Goal: Task Accomplishment & Management: Complete application form

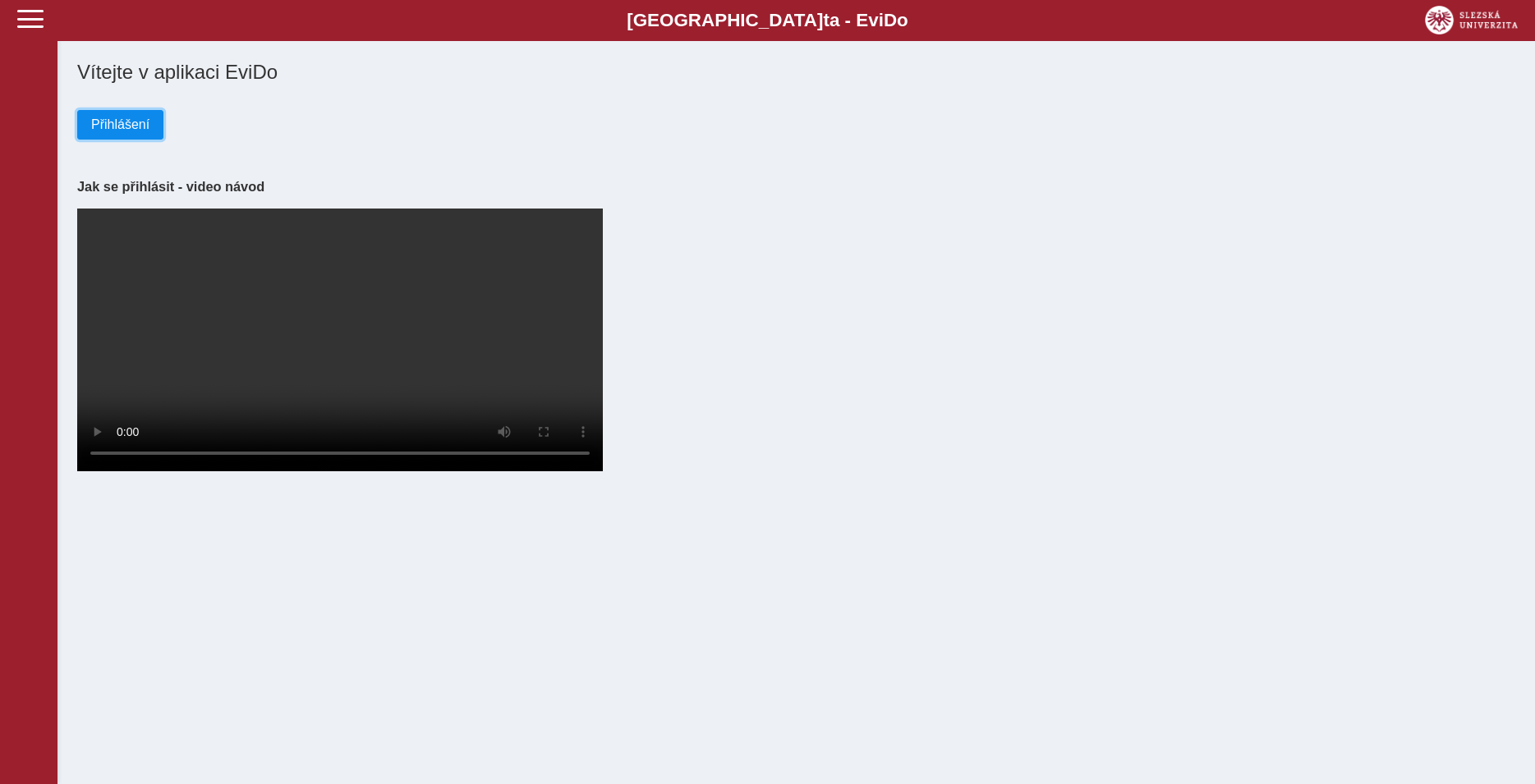
click at [97, 130] on span "Přihlášení" at bounding box center [120, 125] width 58 height 15
click at [133, 132] on span "Přihlášení" at bounding box center [120, 125] width 58 height 15
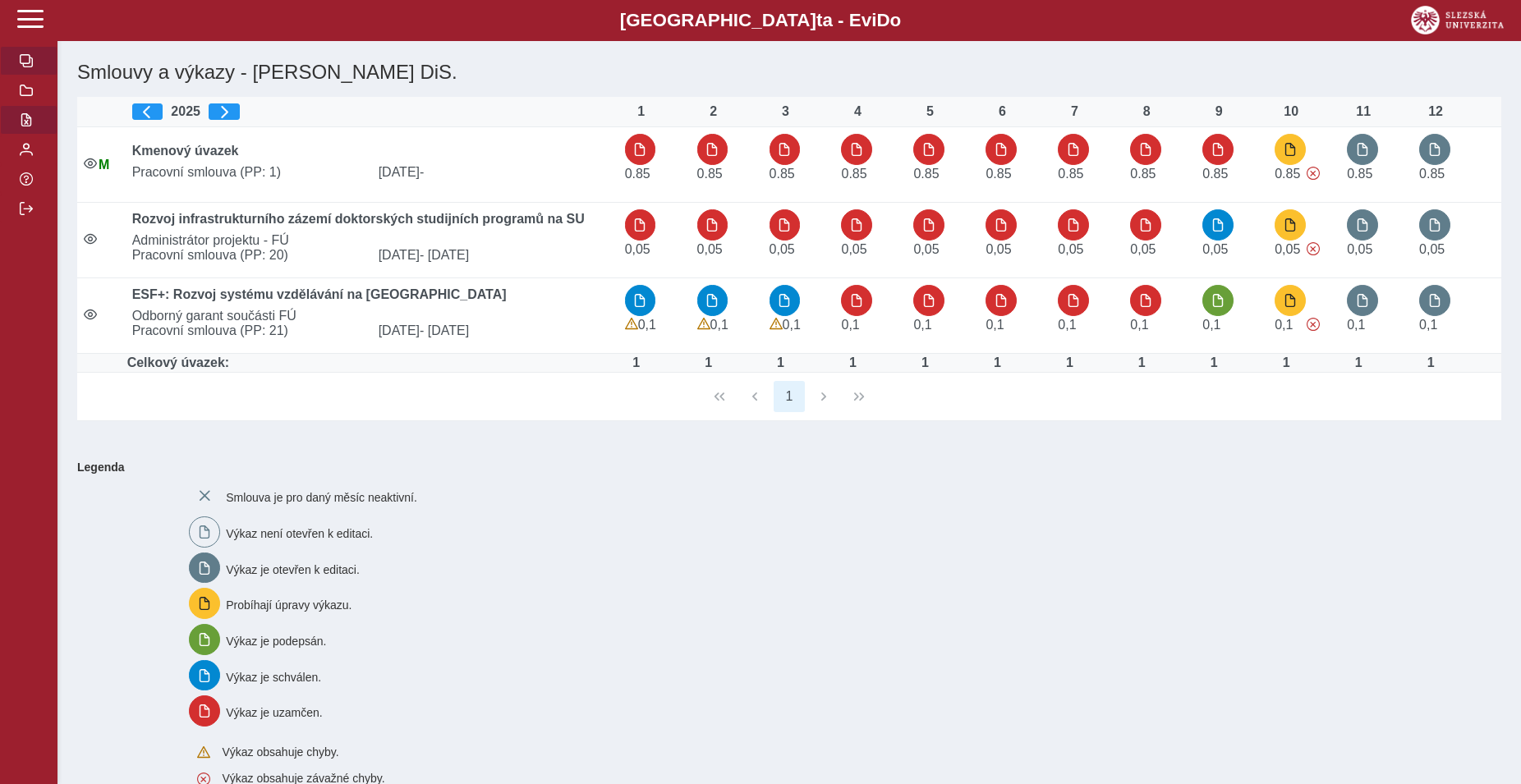
click at [30, 127] on span "button" at bounding box center [26, 119] width 13 height 13
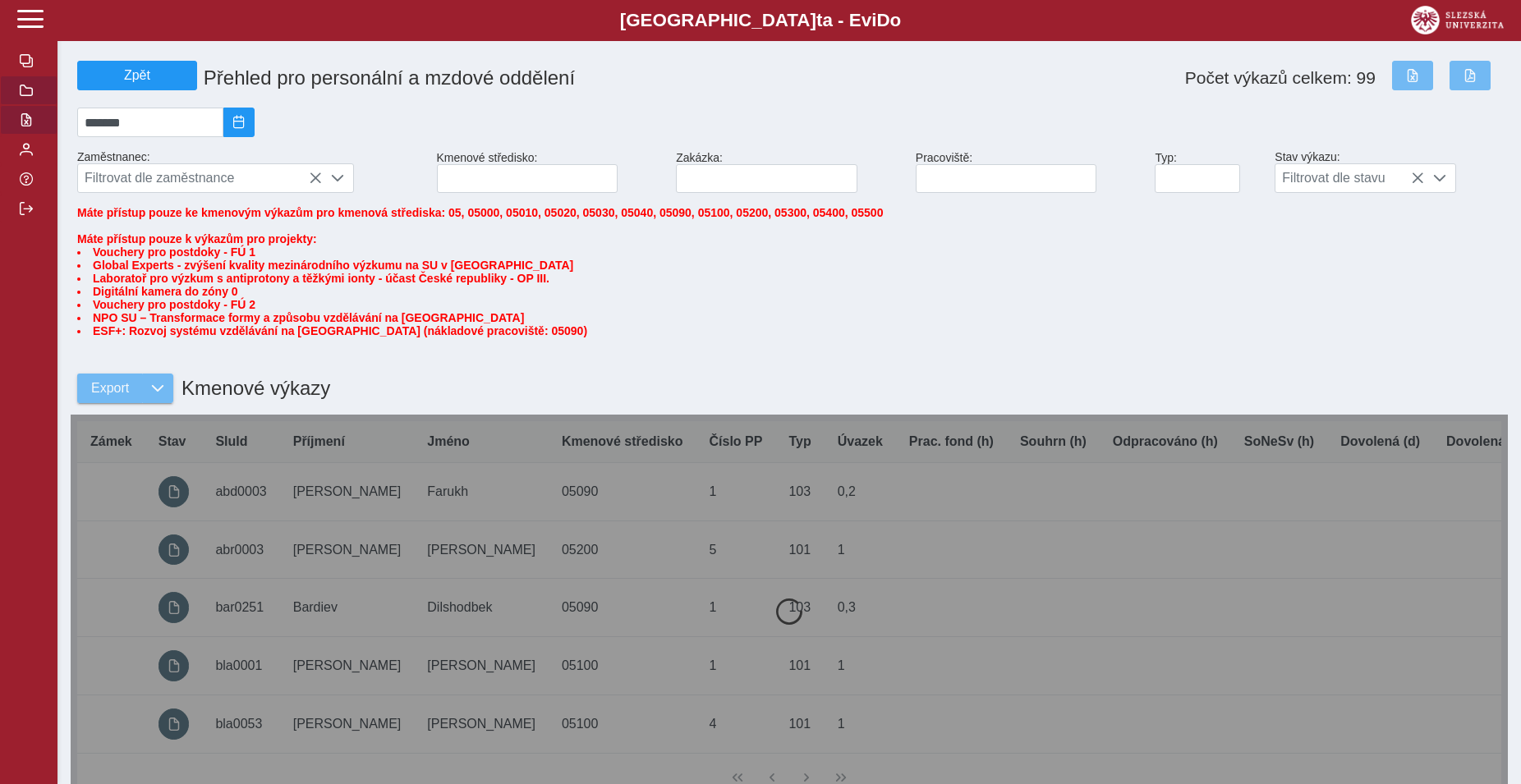
click at [23, 97] on span "button" at bounding box center [26, 89] width 13 height 13
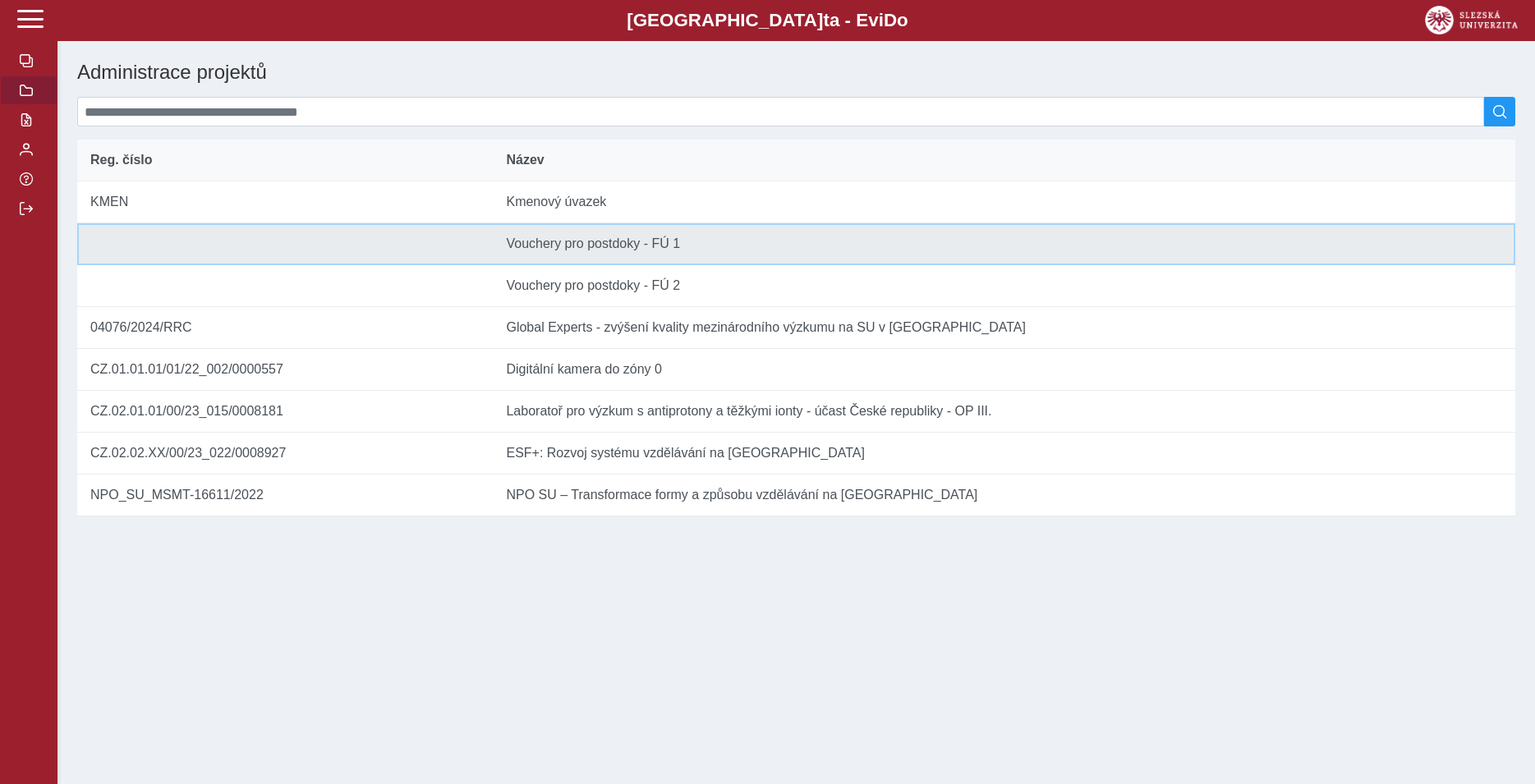
click at [570, 255] on td "Název Vouchery pro postdoky - FÚ 1" at bounding box center [1004, 244] width 1023 height 42
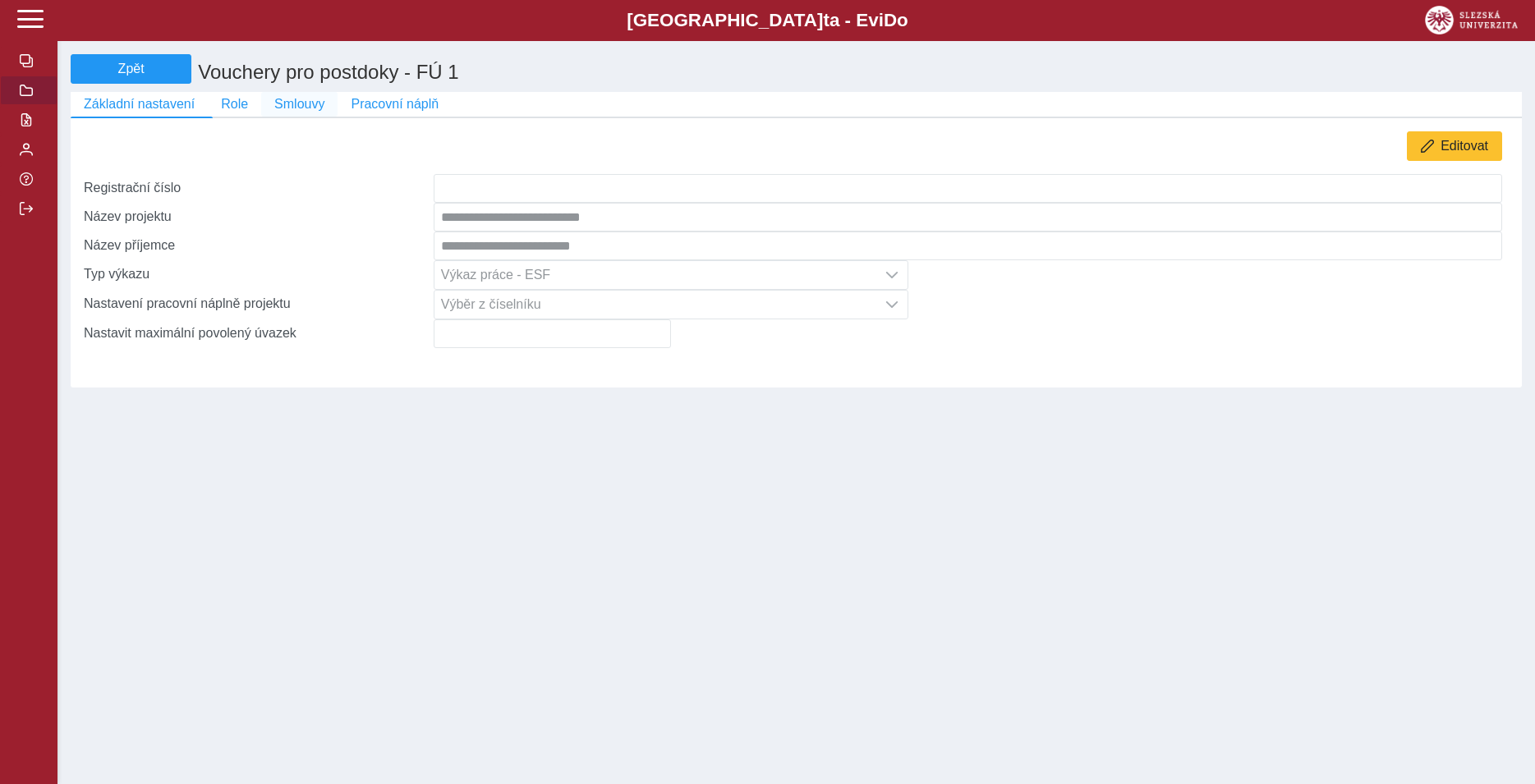
click at [294, 112] on span "Smlouvy" at bounding box center [299, 104] width 50 height 15
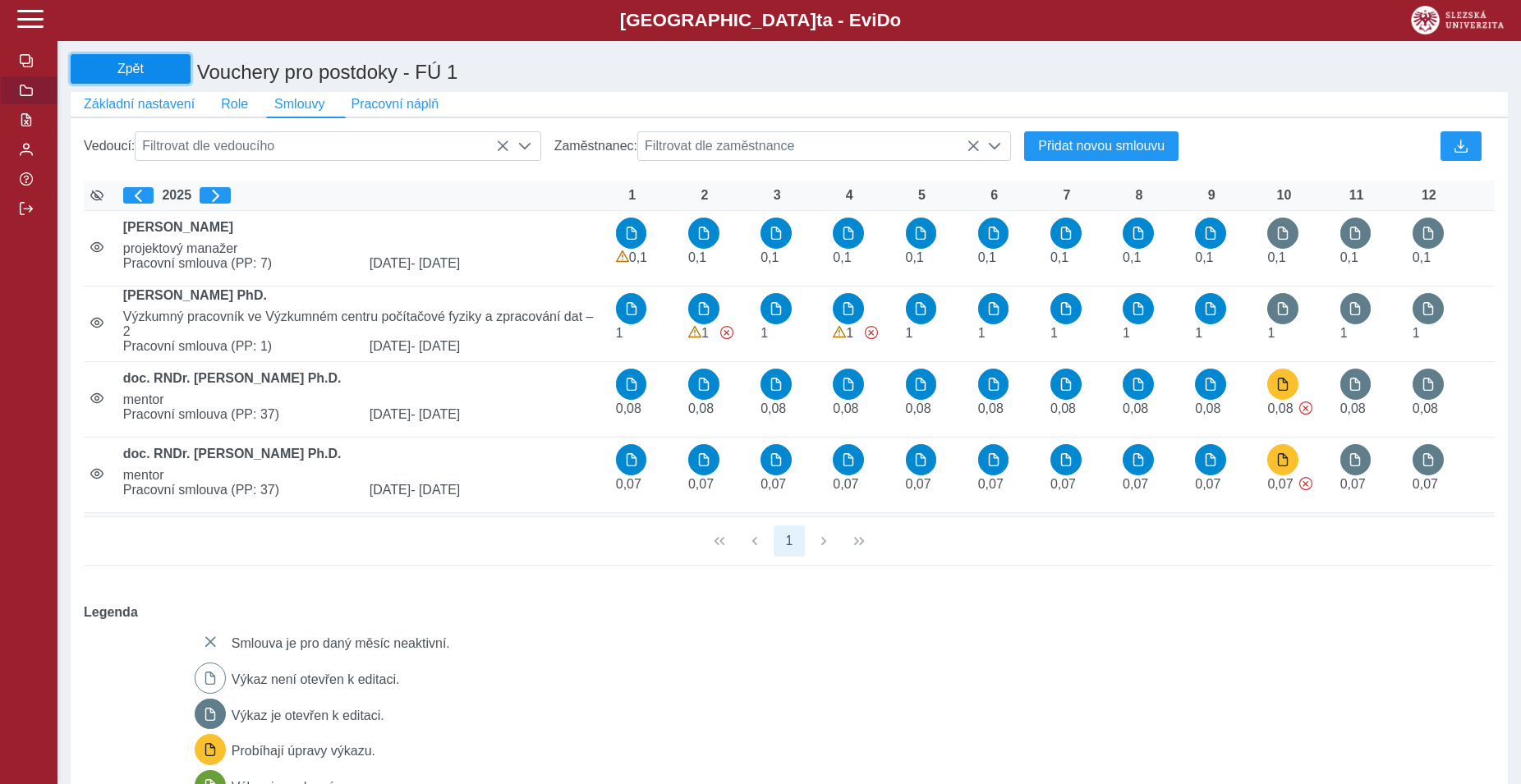
click at [123, 73] on span "Zpět" at bounding box center [131, 69] width 105 height 15
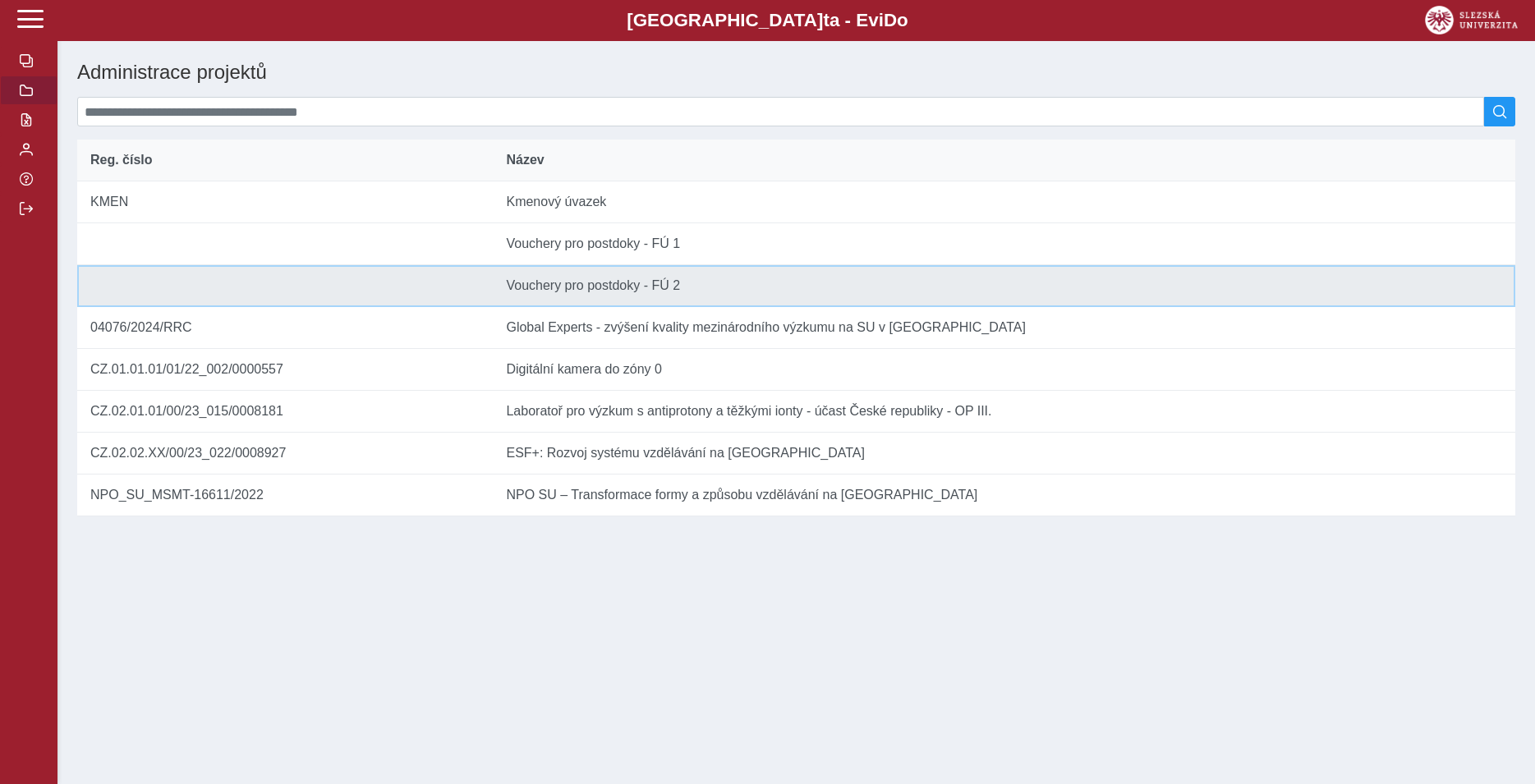
click at [564, 299] on td "Název Vouchery pro postdoky - FÚ 2" at bounding box center [1004, 286] width 1023 height 42
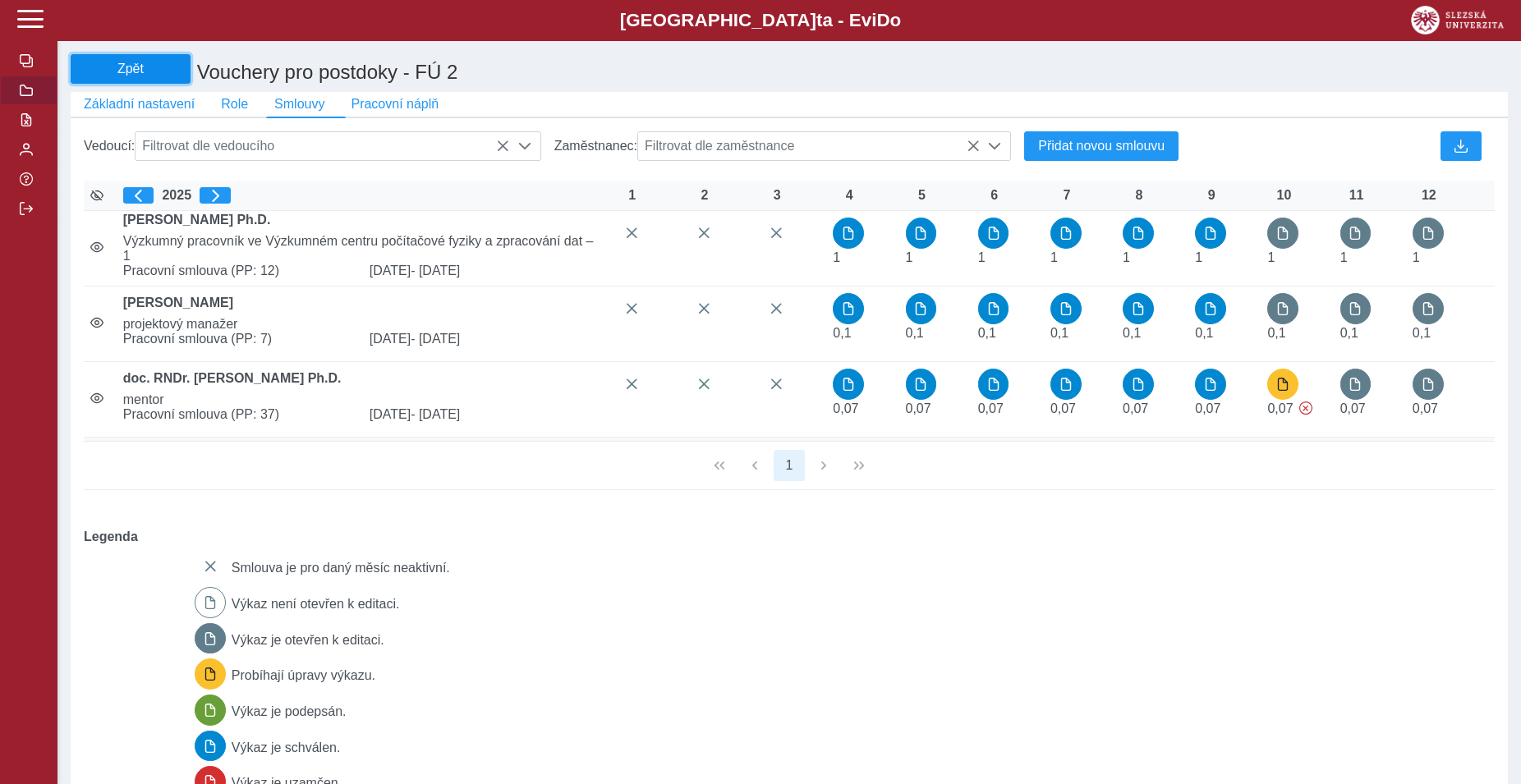
click at [124, 69] on span "Zpět" at bounding box center [131, 69] width 105 height 15
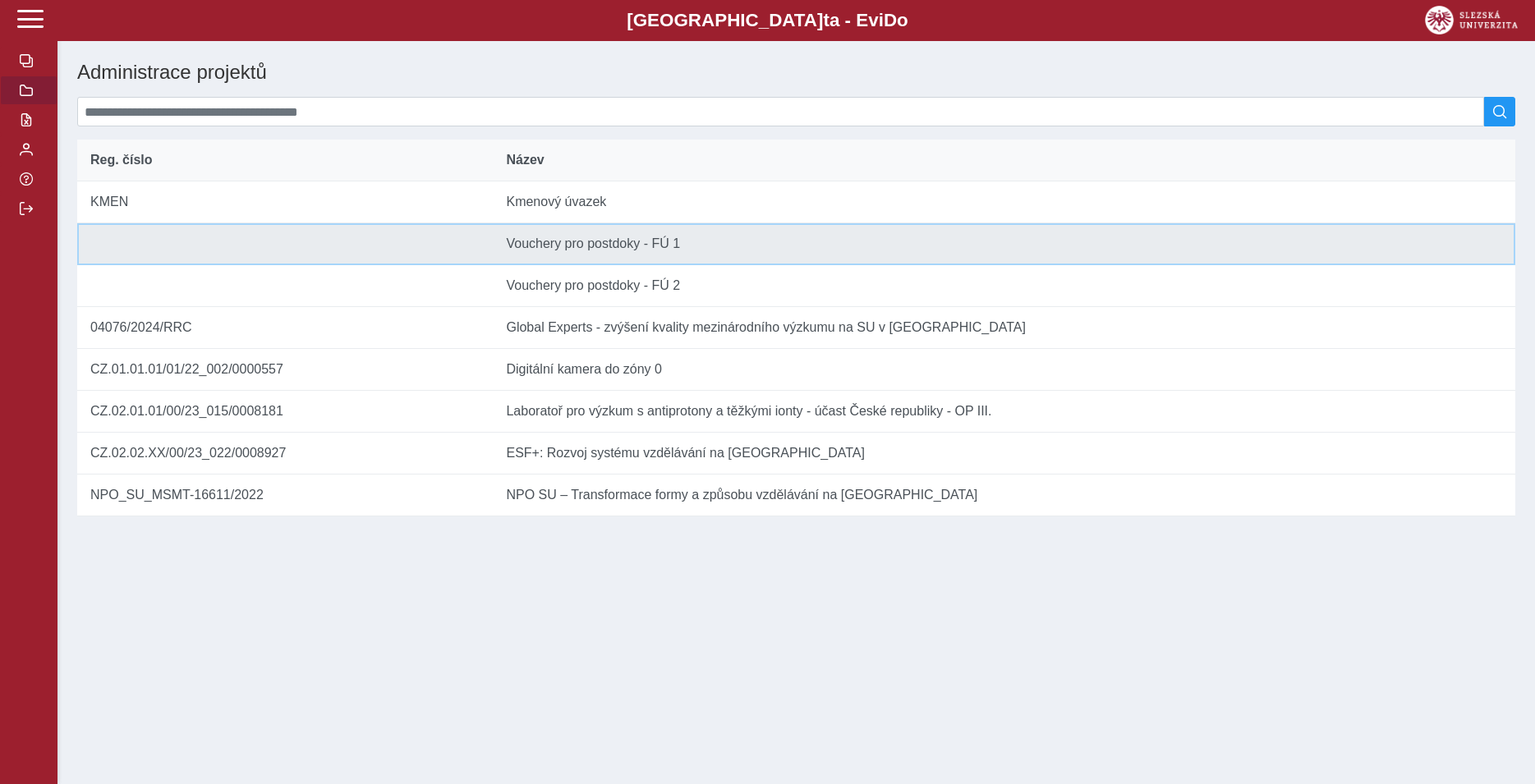
click at [565, 257] on td "Název Vouchery pro postdoky - FÚ 1" at bounding box center [1004, 244] width 1023 height 42
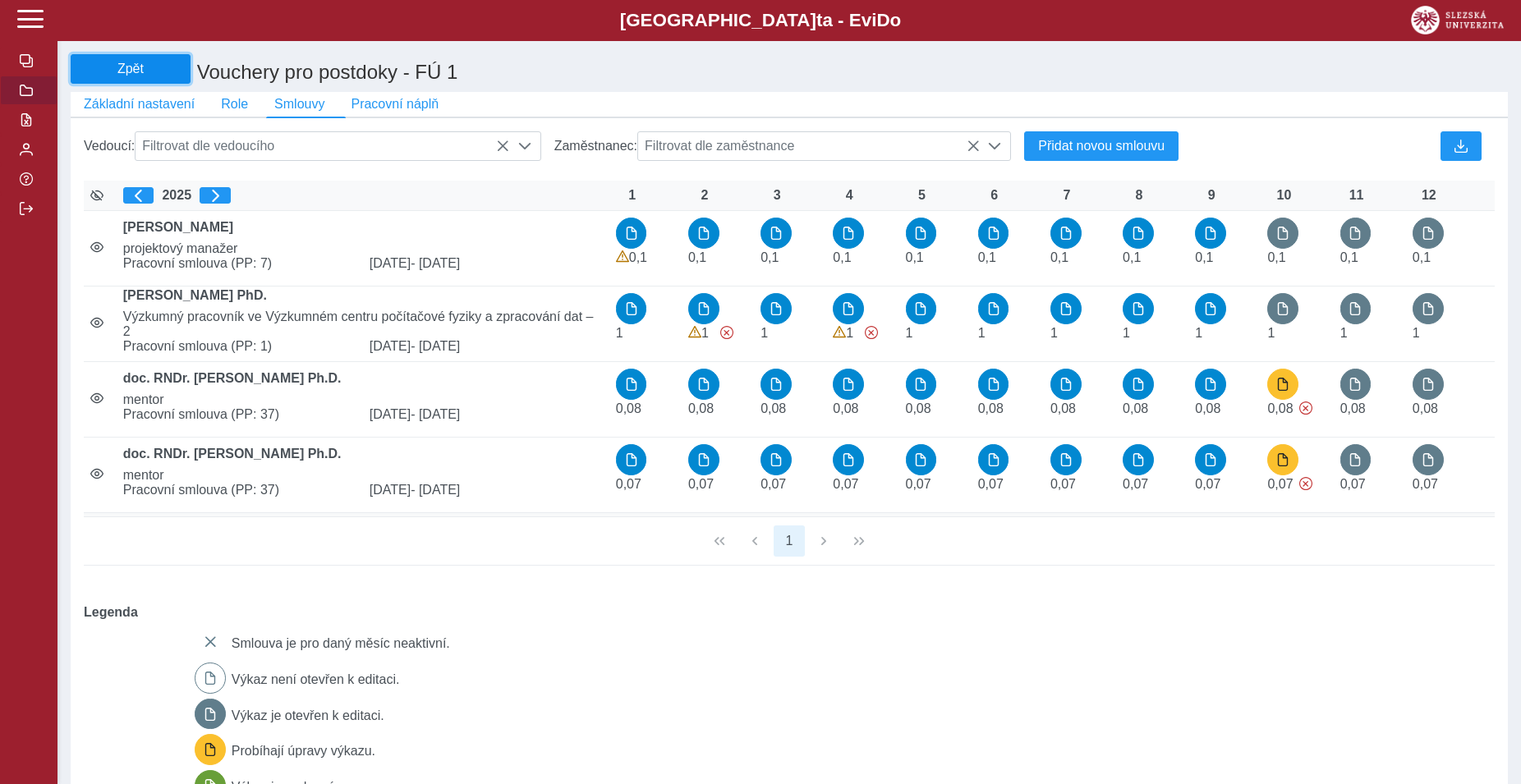
click at [93, 72] on span "Zpět" at bounding box center [131, 69] width 105 height 15
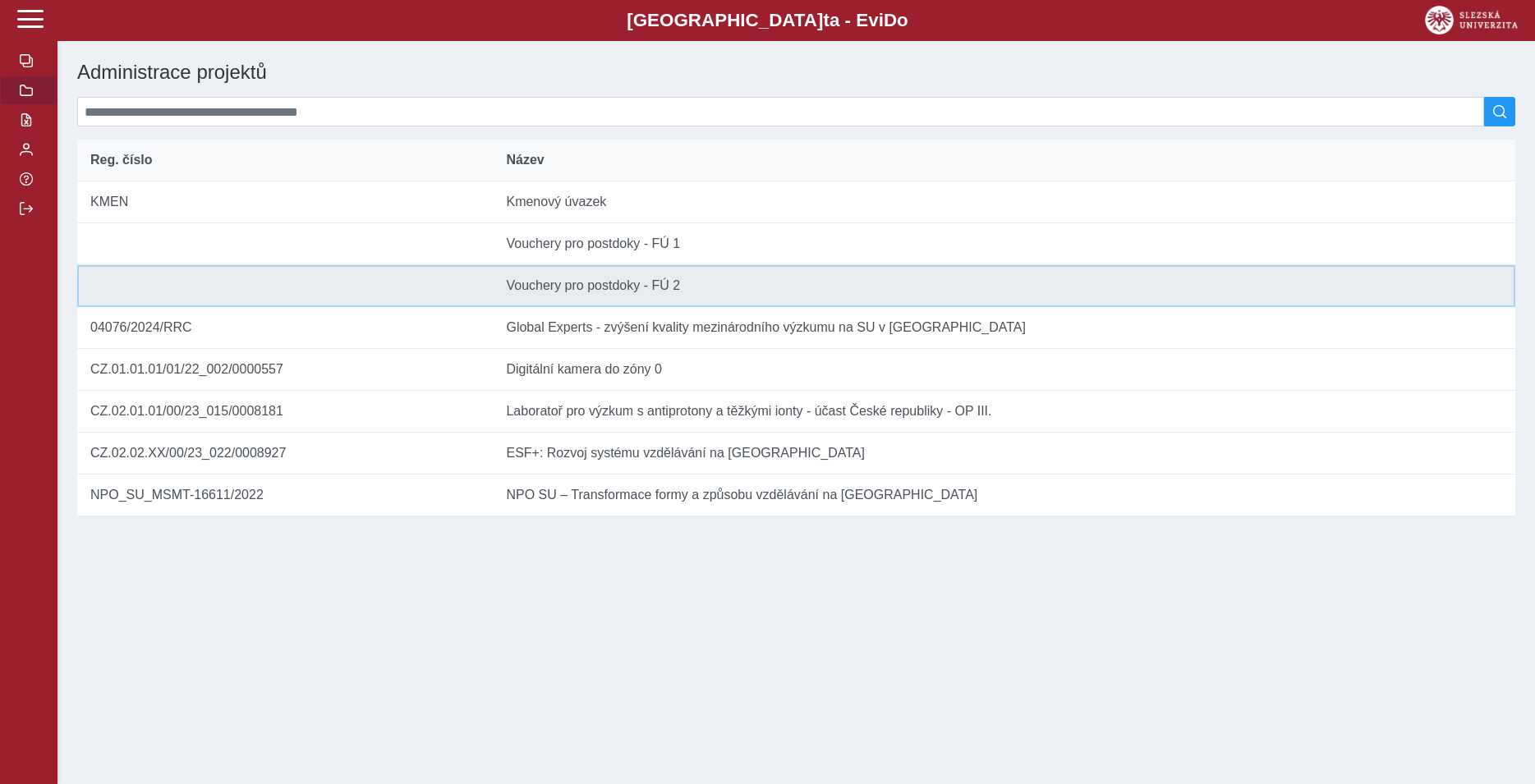
click at [524, 302] on td "Název Vouchery pro postdoky - FÚ 2" at bounding box center [1004, 286] width 1023 height 42
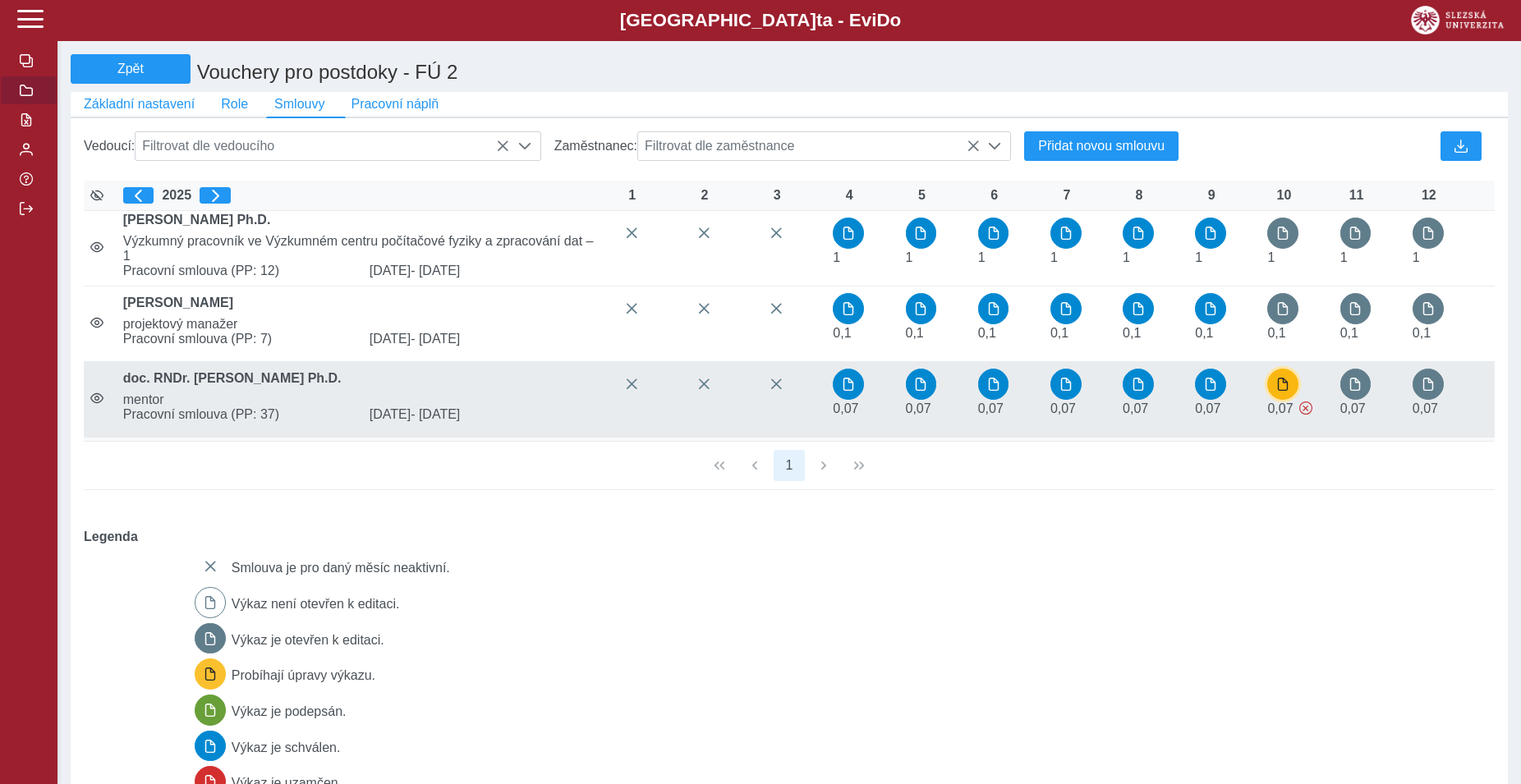
click at [1286, 391] on span "button" at bounding box center [1283, 384] width 13 height 13
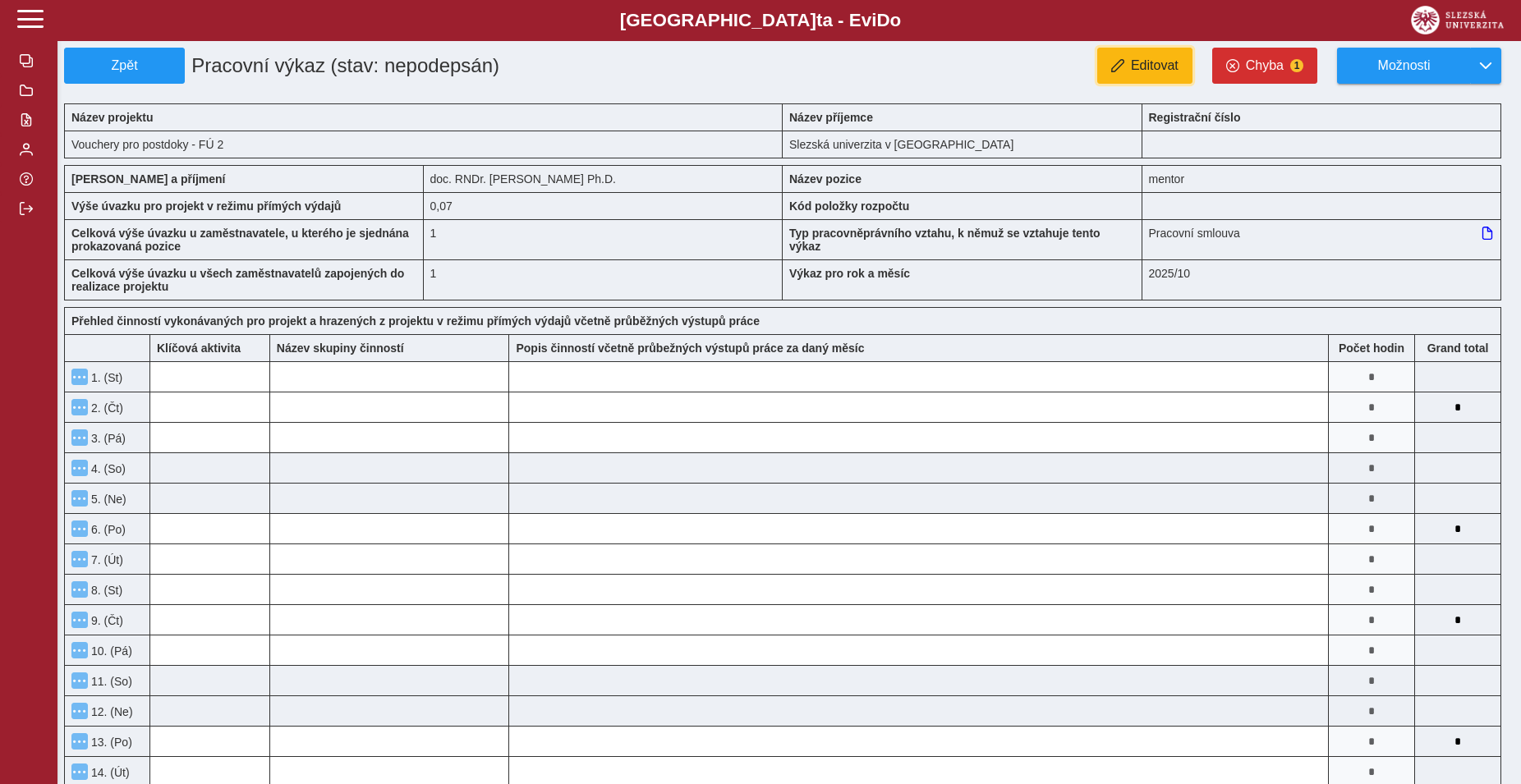
click at [1120, 68] on span "button" at bounding box center [1117, 65] width 13 height 13
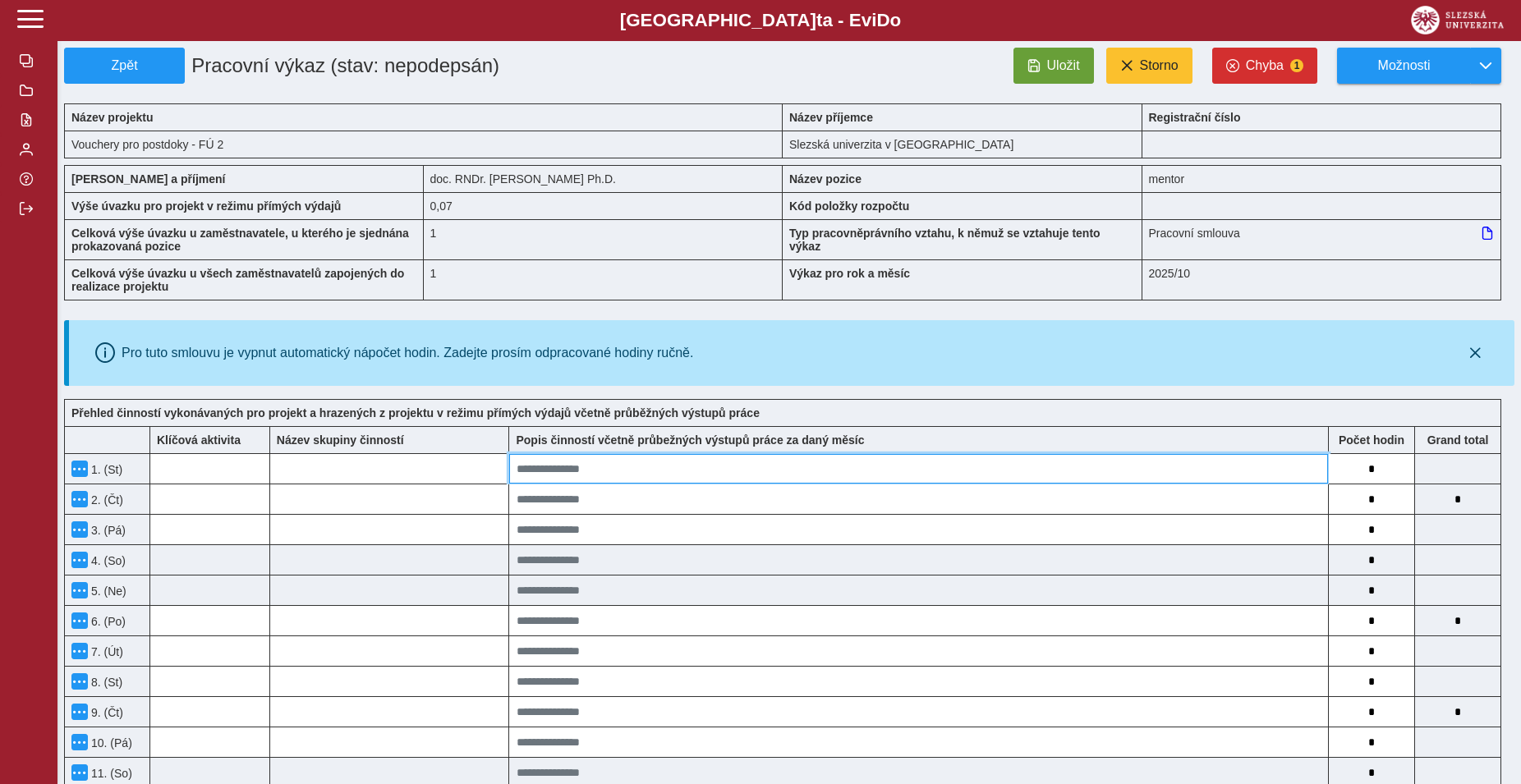
click at [764, 473] on input at bounding box center [918, 469] width 818 height 29
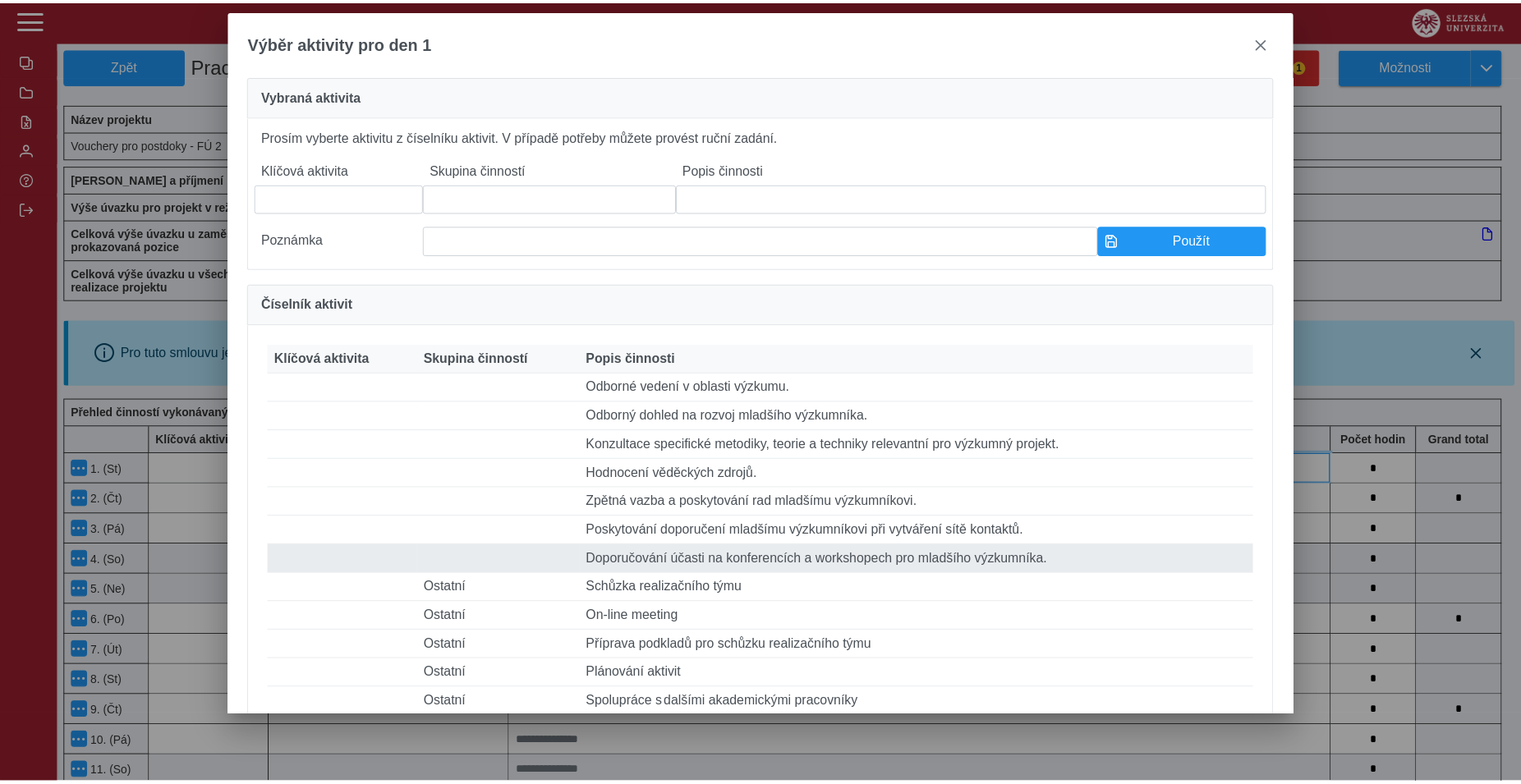
scroll to position [393, 0]
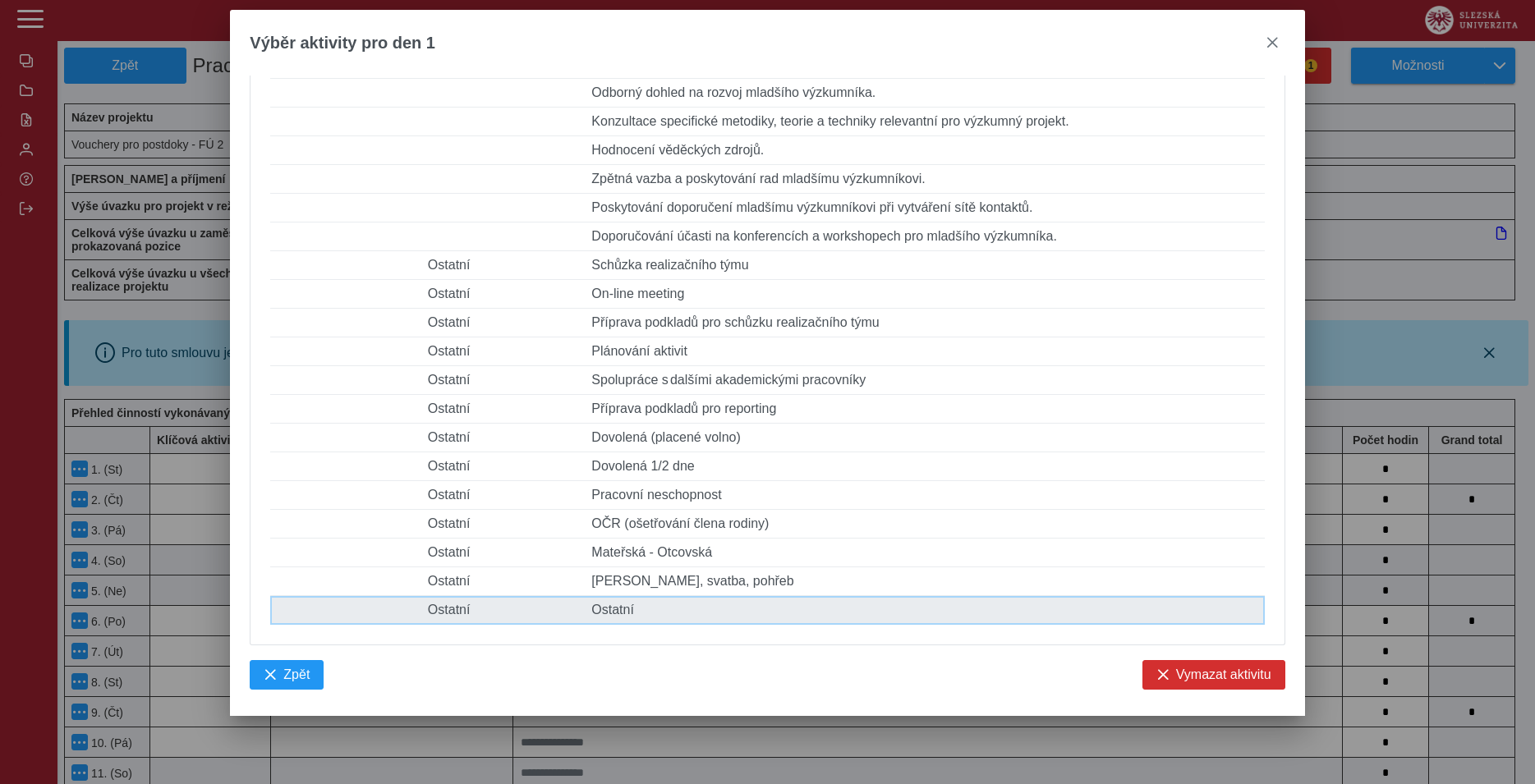
click at [611, 600] on td "Popis činnosti Ostatní" at bounding box center [925, 610] width 679 height 28
type input "*******"
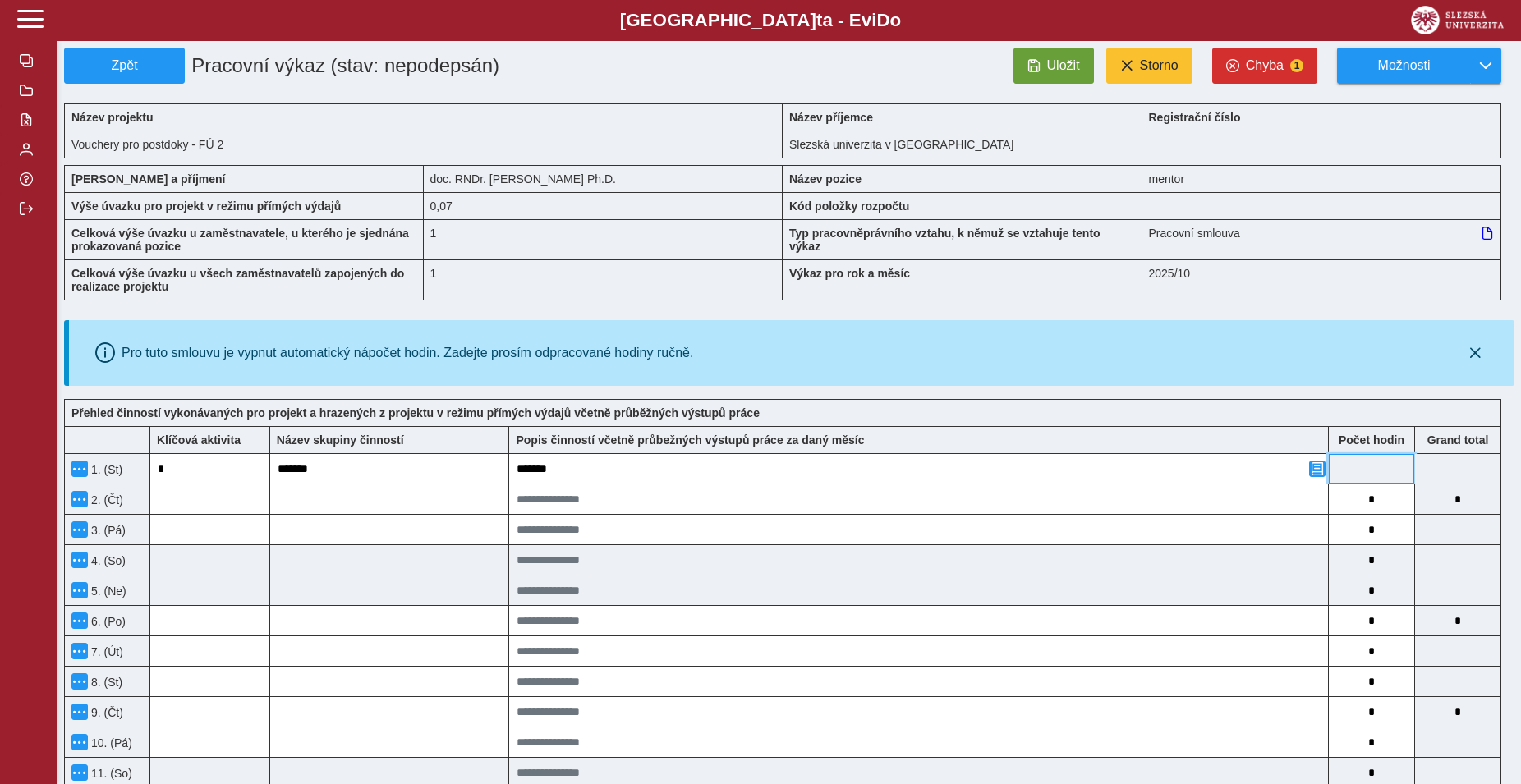
click at [1372, 479] on input at bounding box center [1371, 469] width 85 height 29
click at [1220, 545] on input at bounding box center [918, 530] width 818 height 29
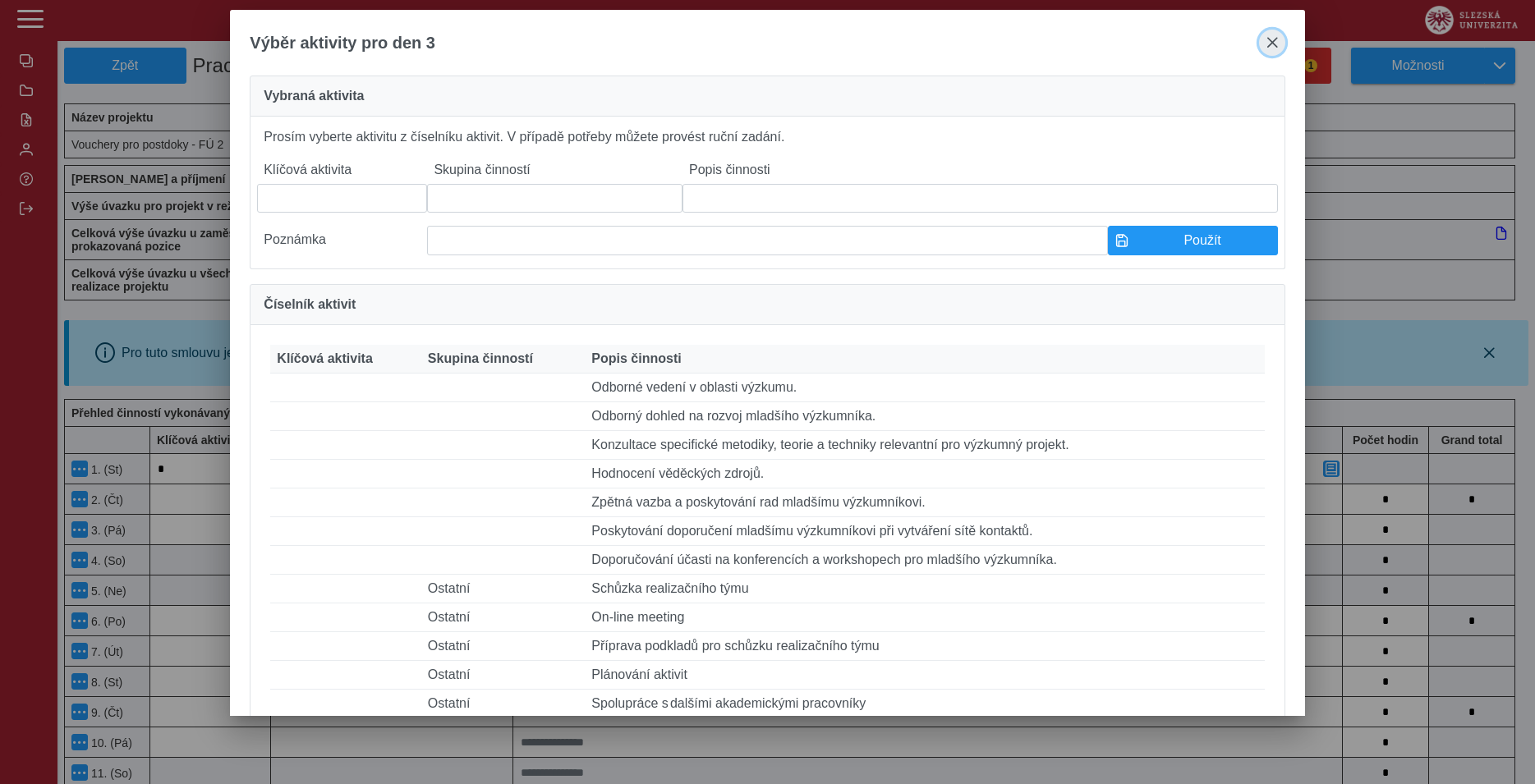
click at [1267, 38] on button "close" at bounding box center [1272, 42] width 26 height 26
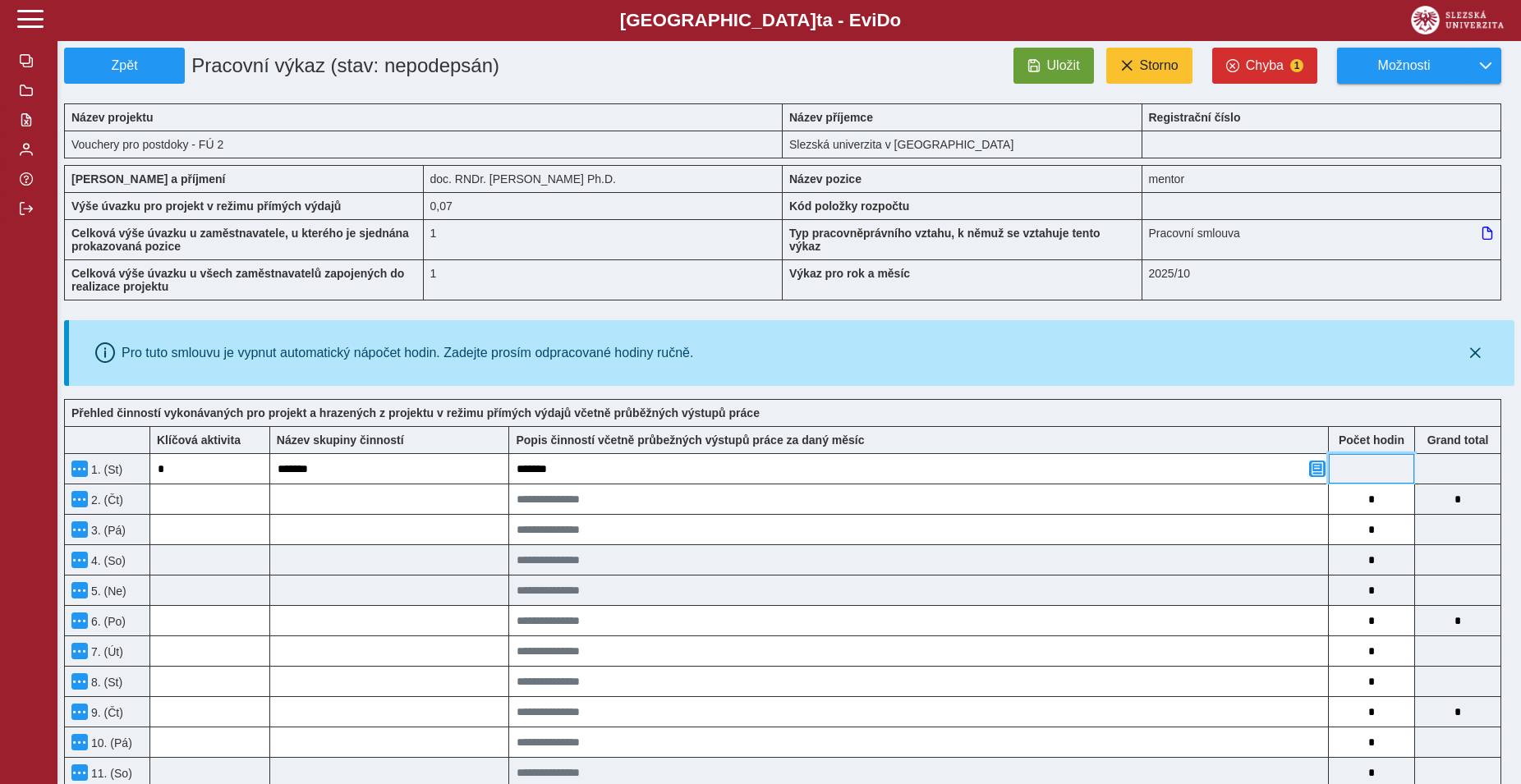
click at [1370, 477] on input at bounding box center [1371, 469] width 85 height 29
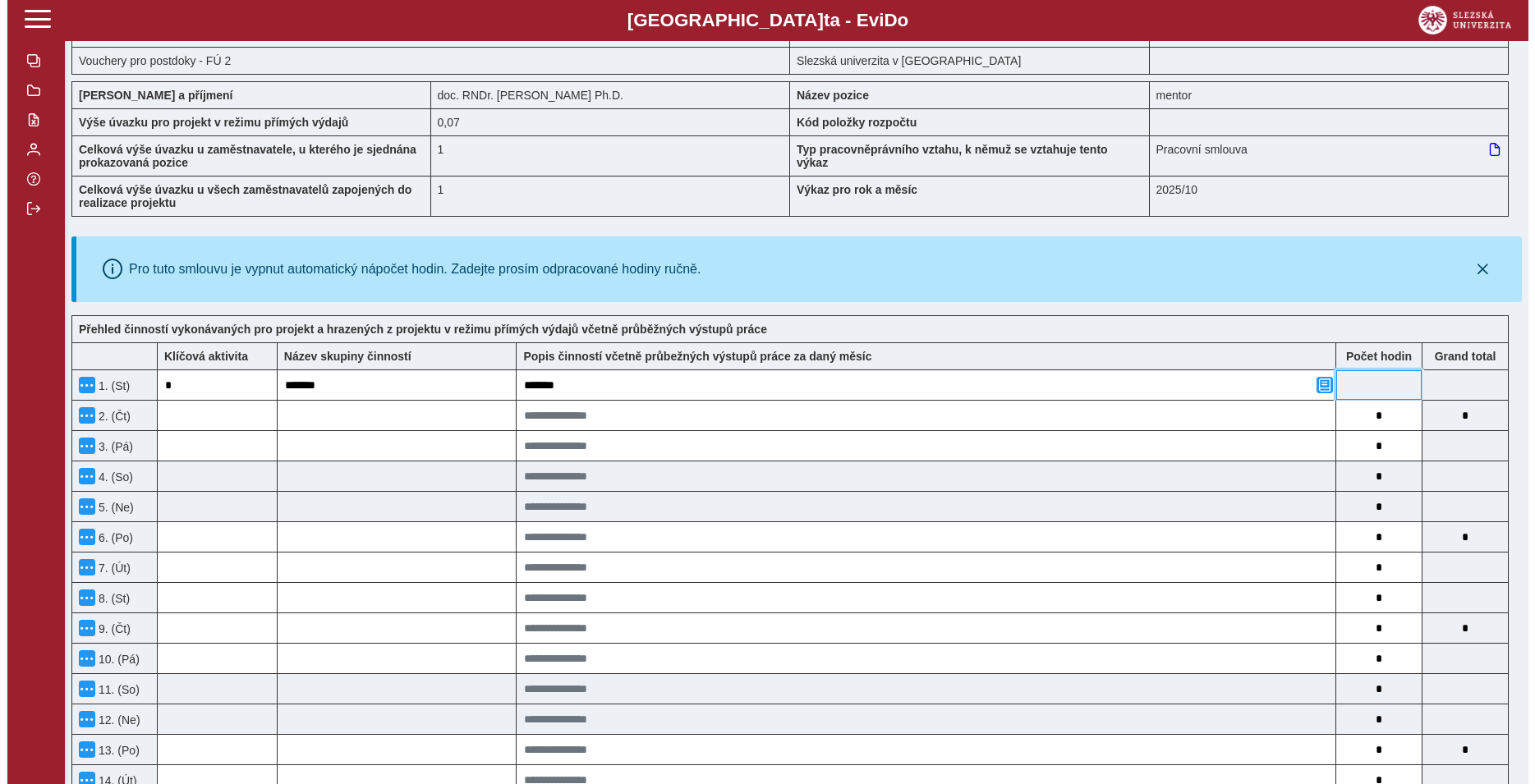
scroll to position [0, 0]
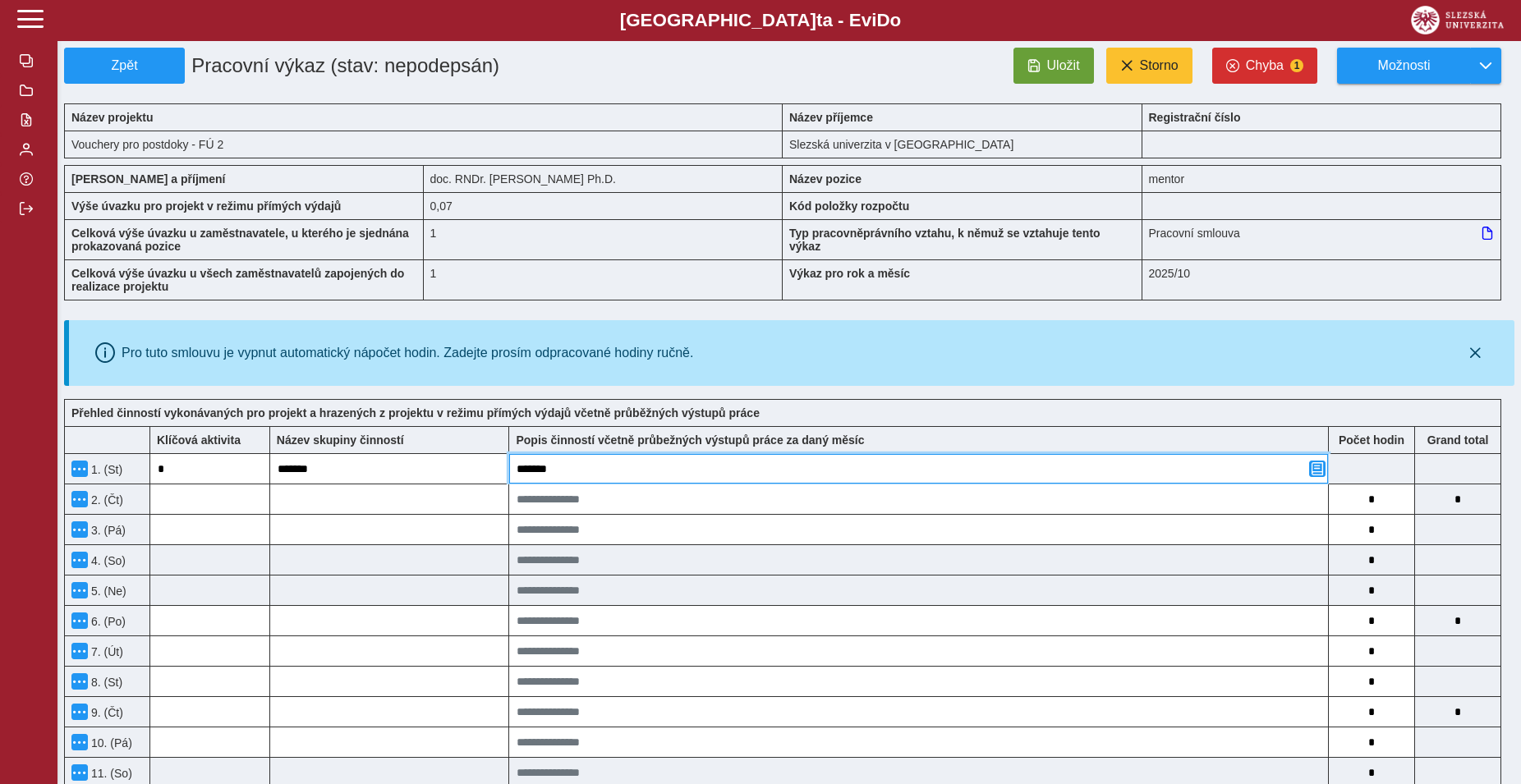
click at [1216, 476] on input "*******" at bounding box center [918, 469] width 818 height 29
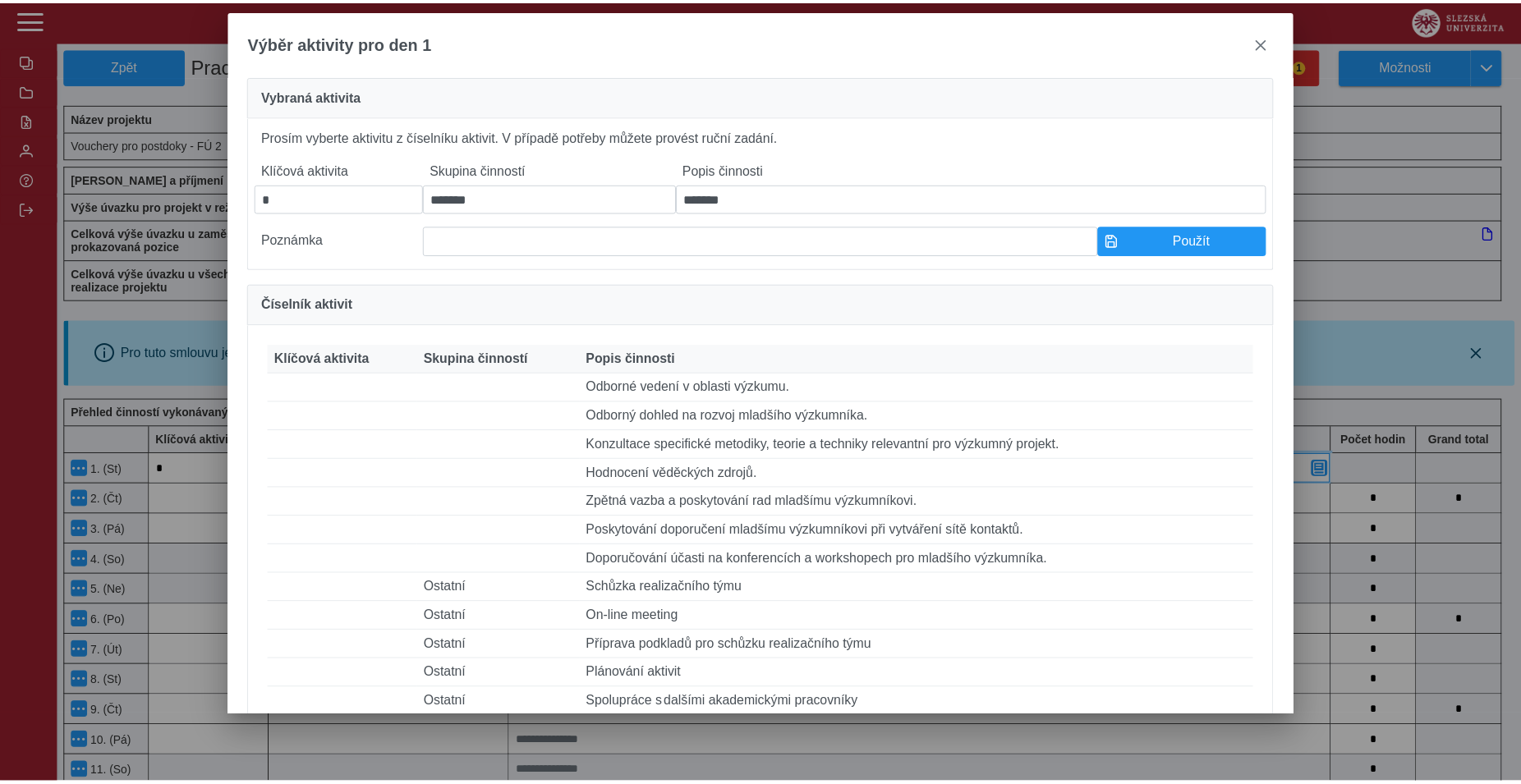
scroll to position [393, 0]
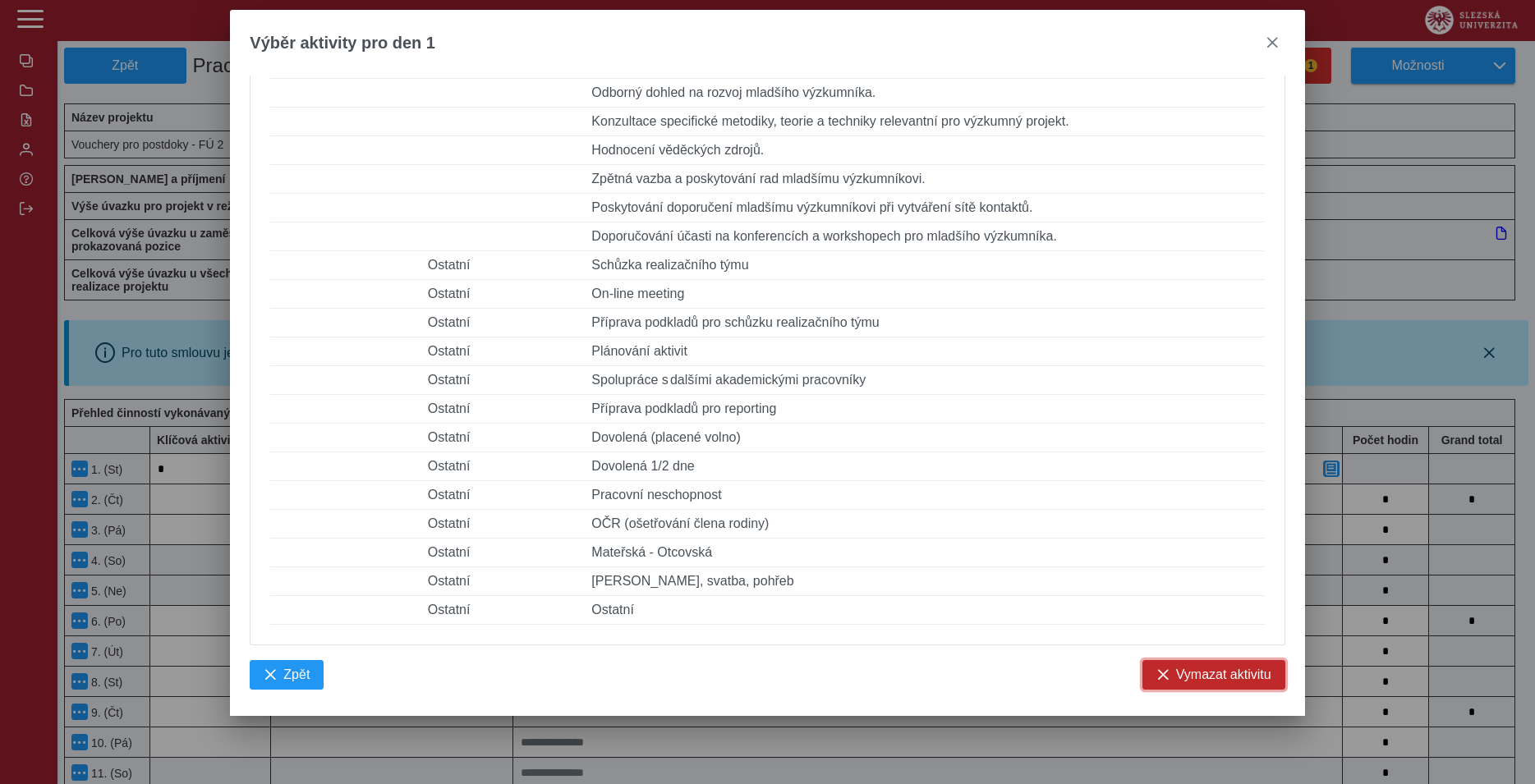
click at [1190, 672] on span "Vymazat aktivitu" at bounding box center [1223, 674] width 95 height 15
type input "*"
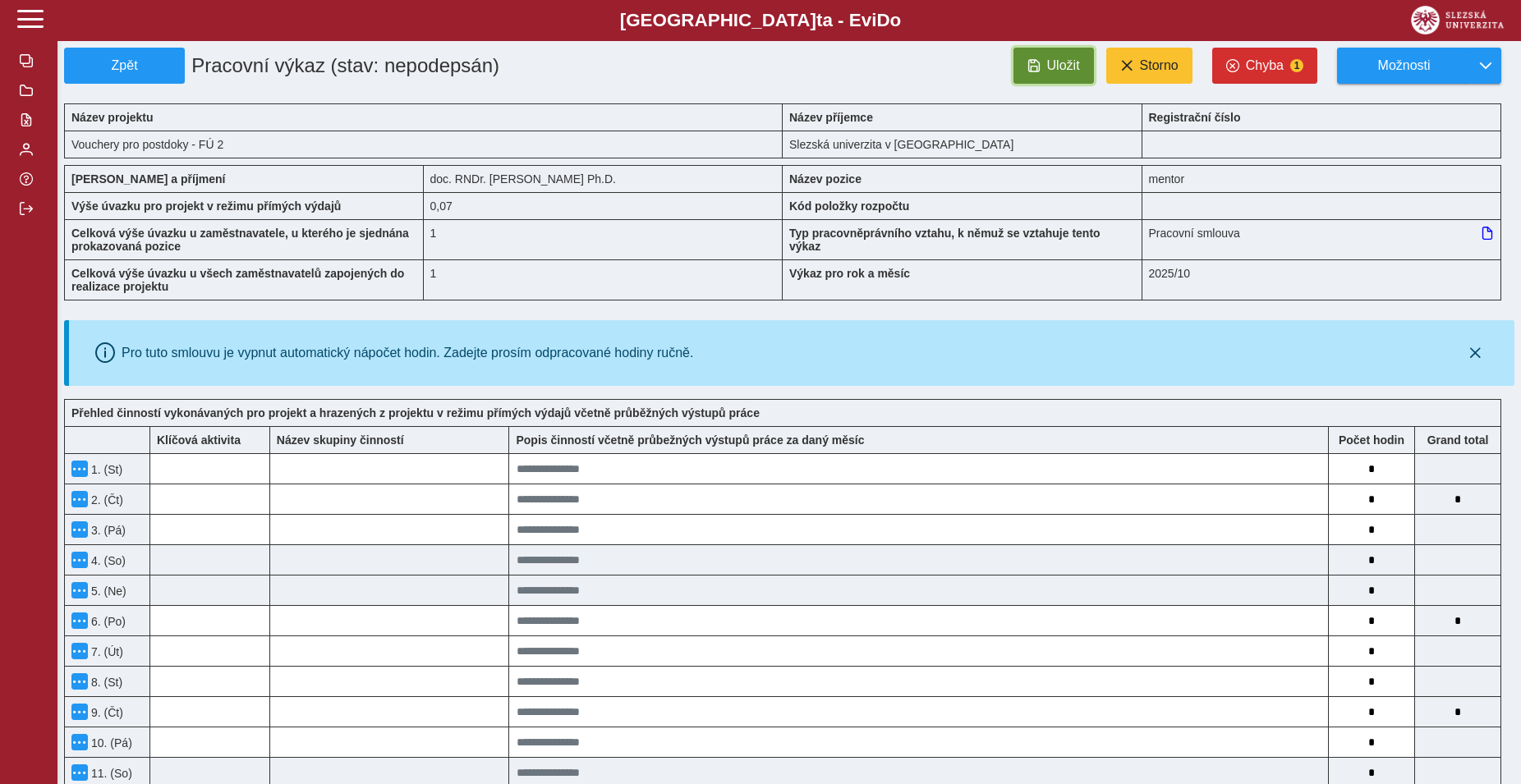
click at [1061, 72] on span "Uložit" at bounding box center [1063, 65] width 32 height 15
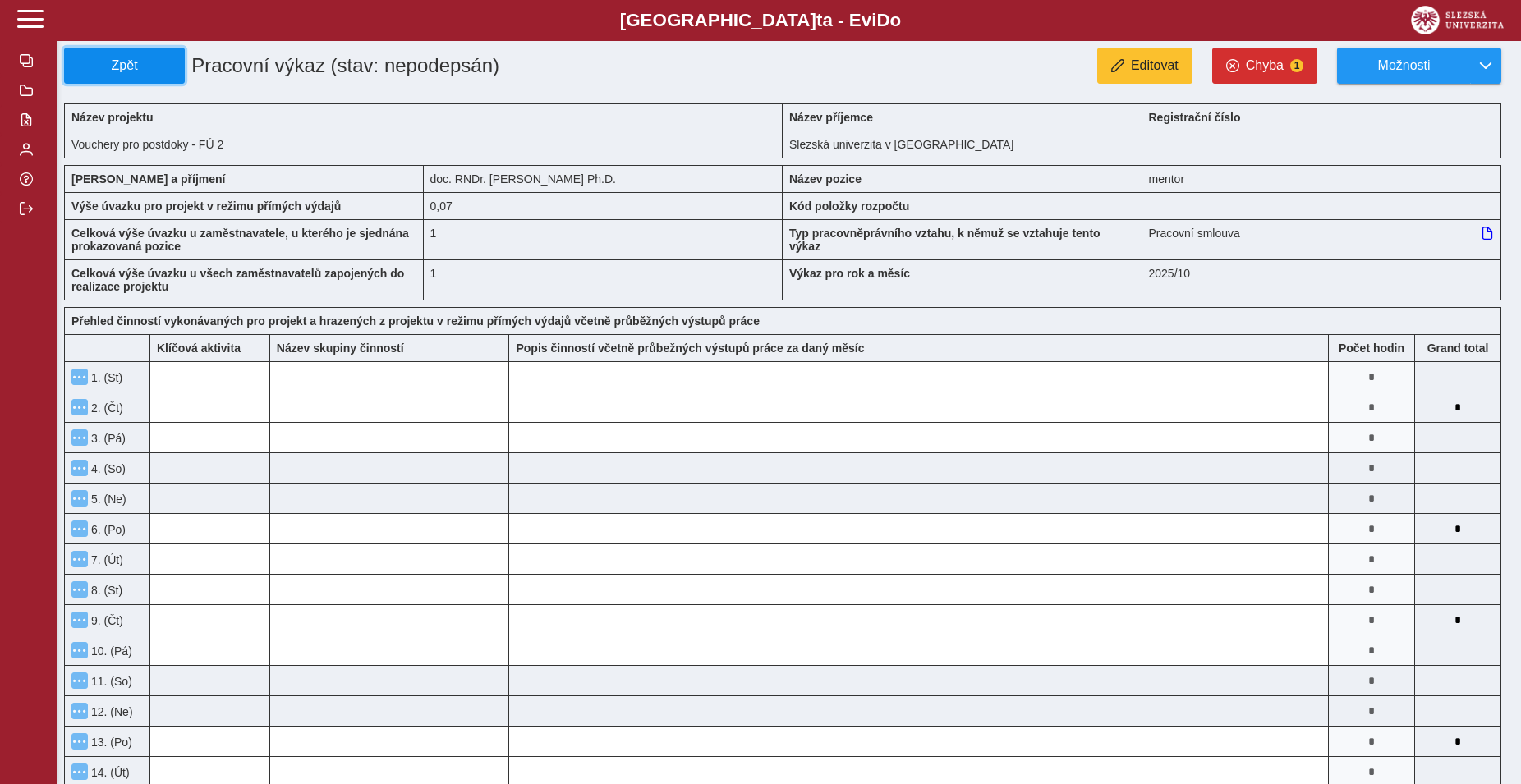
click at [126, 71] on span "Zpět" at bounding box center [125, 65] width 106 height 15
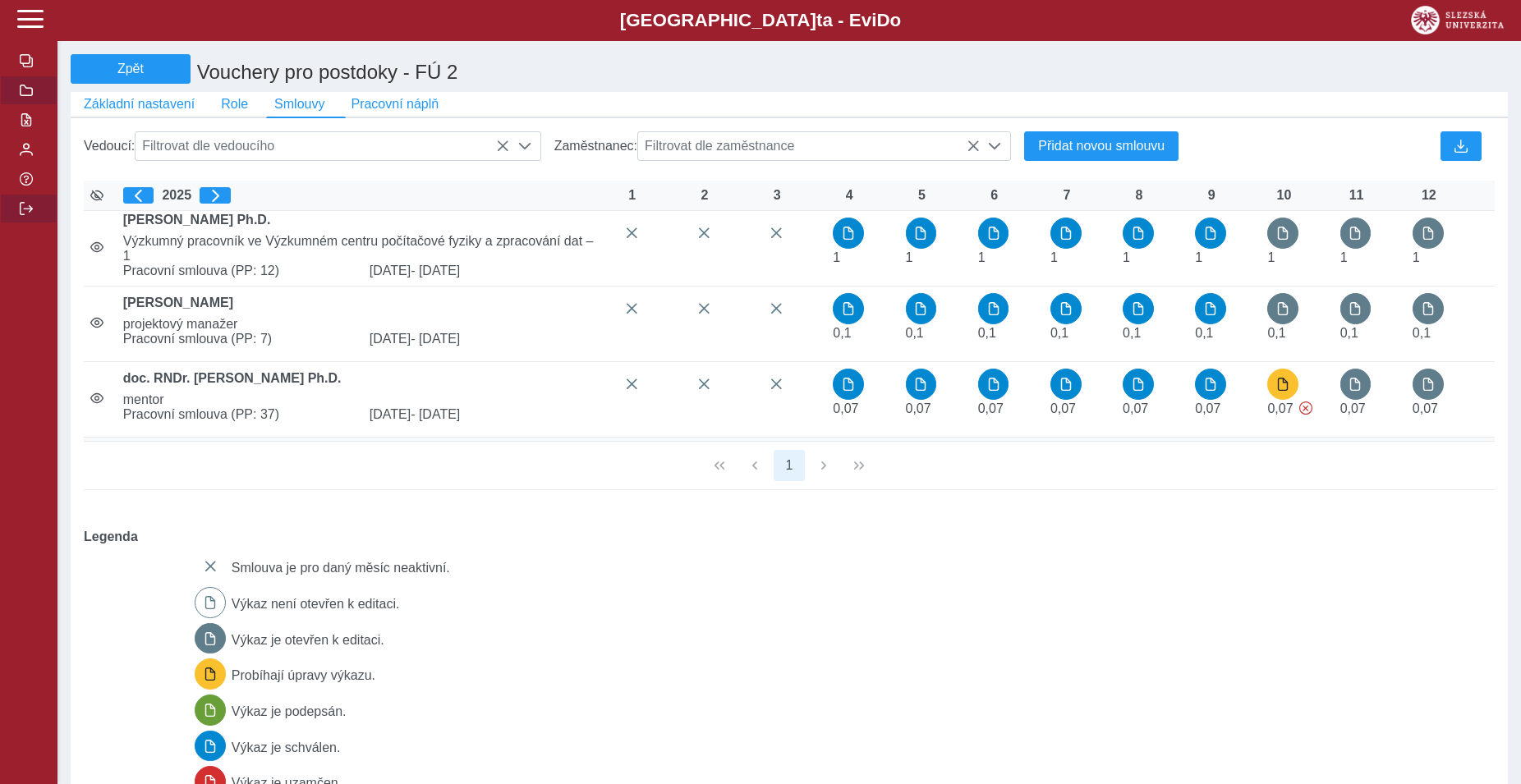
click at [30, 215] on span "button" at bounding box center [26, 208] width 13 height 13
